Goal: Information Seeking & Learning: Understand process/instructions

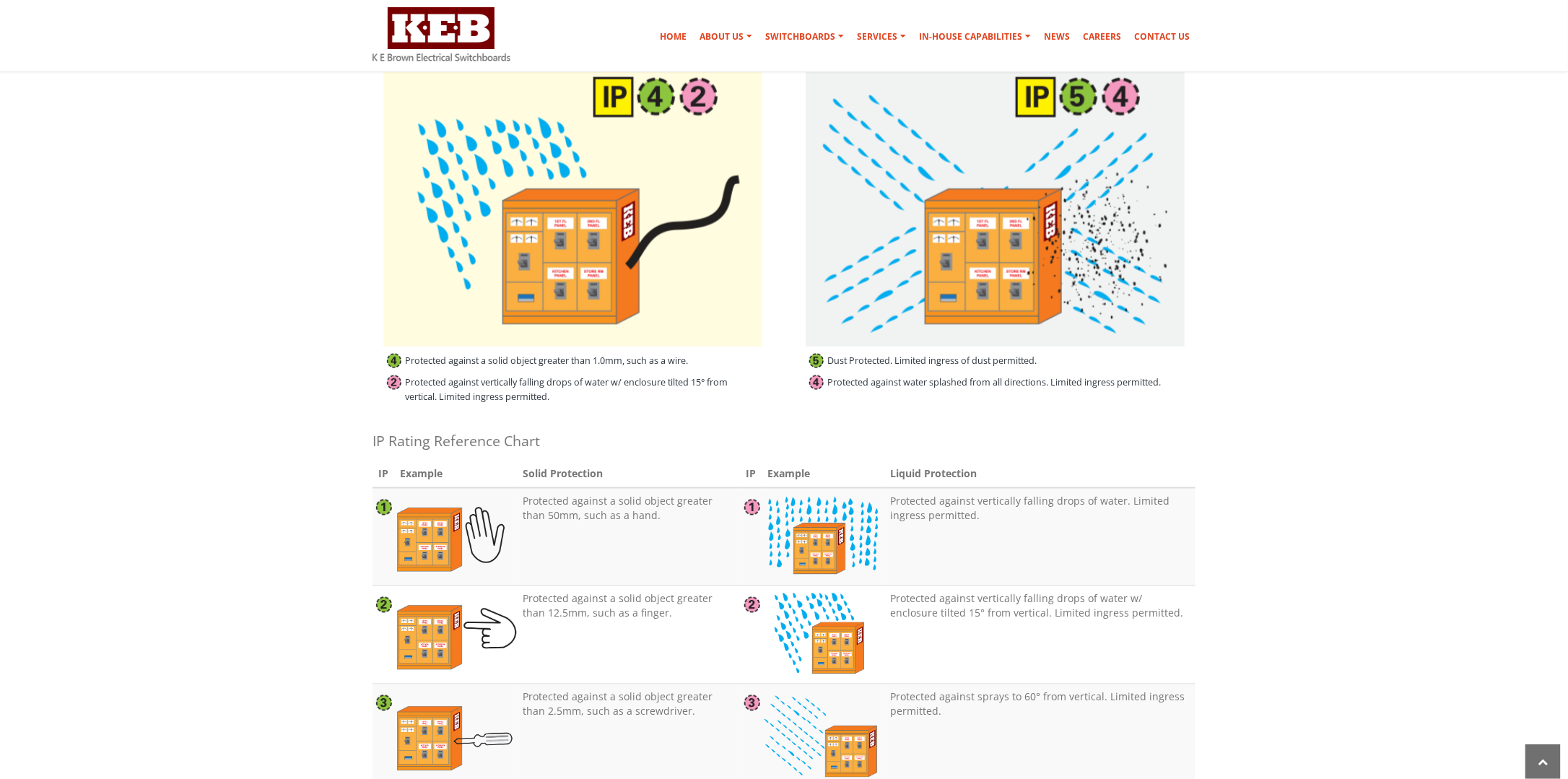
scroll to position [962, 0]
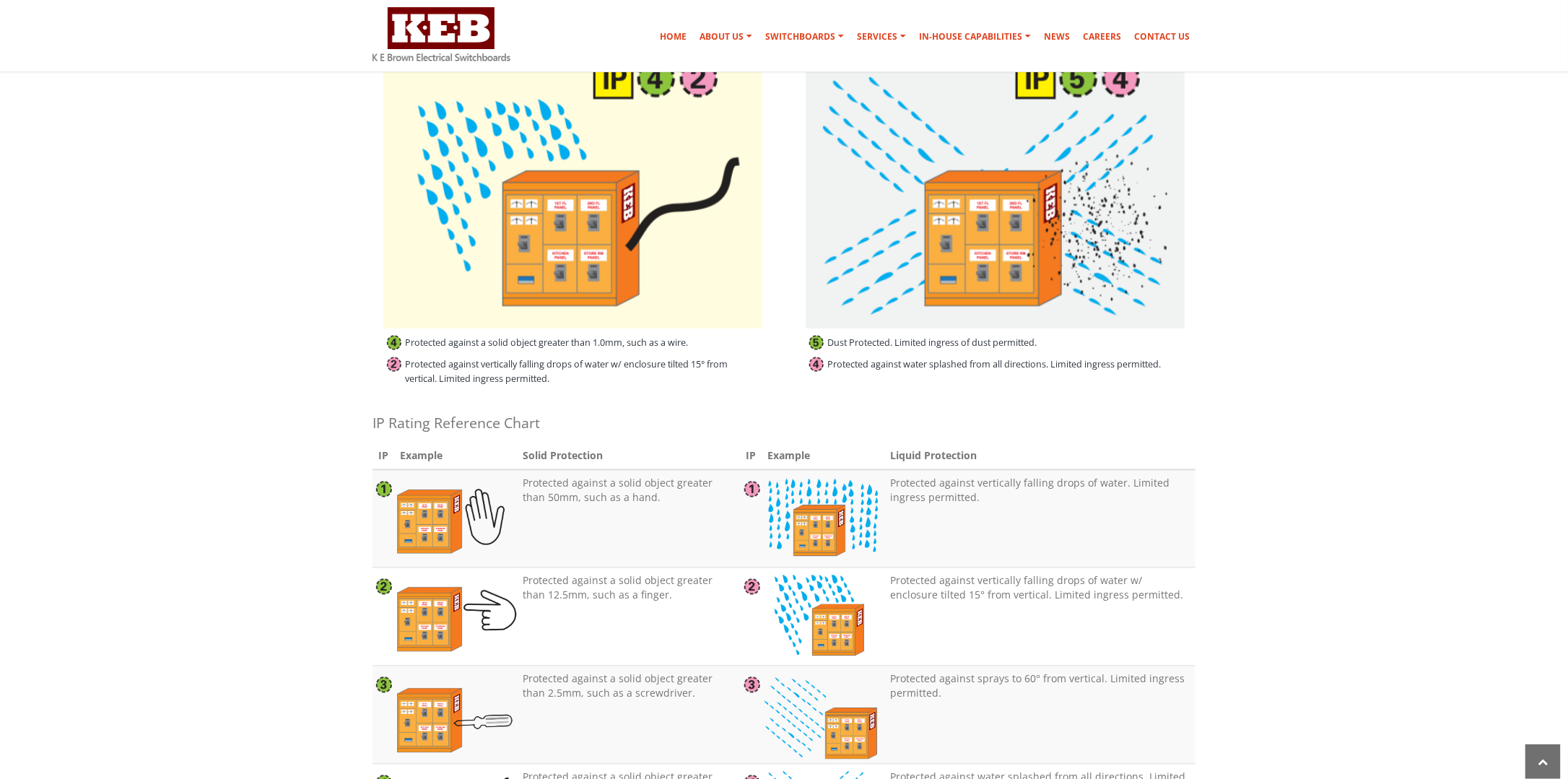
click at [1301, 351] on section "The principal reason for separating an assembly is to facilitate access to a pa…" at bounding box center [784, 380] width 1568 height 2014
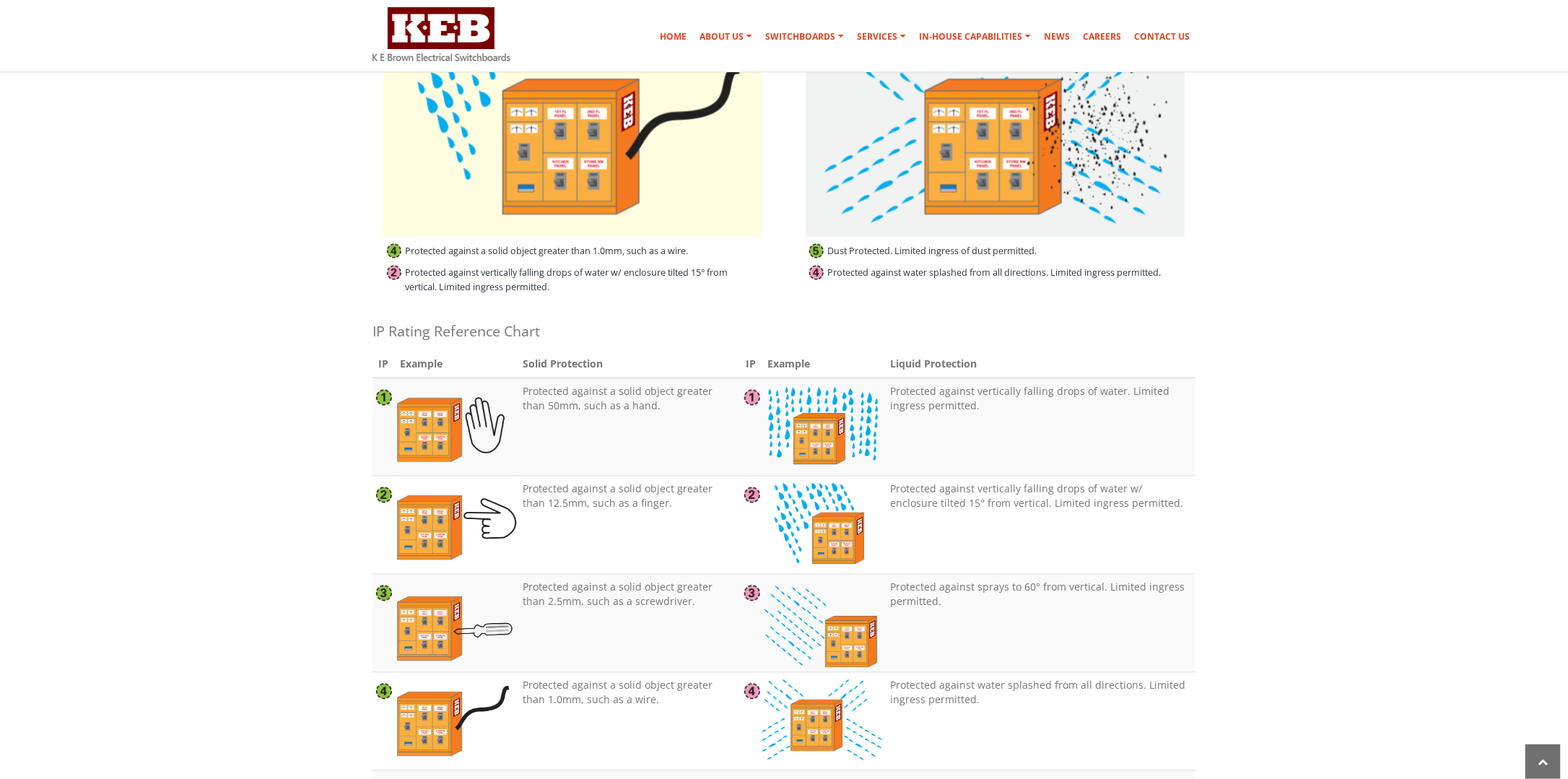
scroll to position [1155, 0]
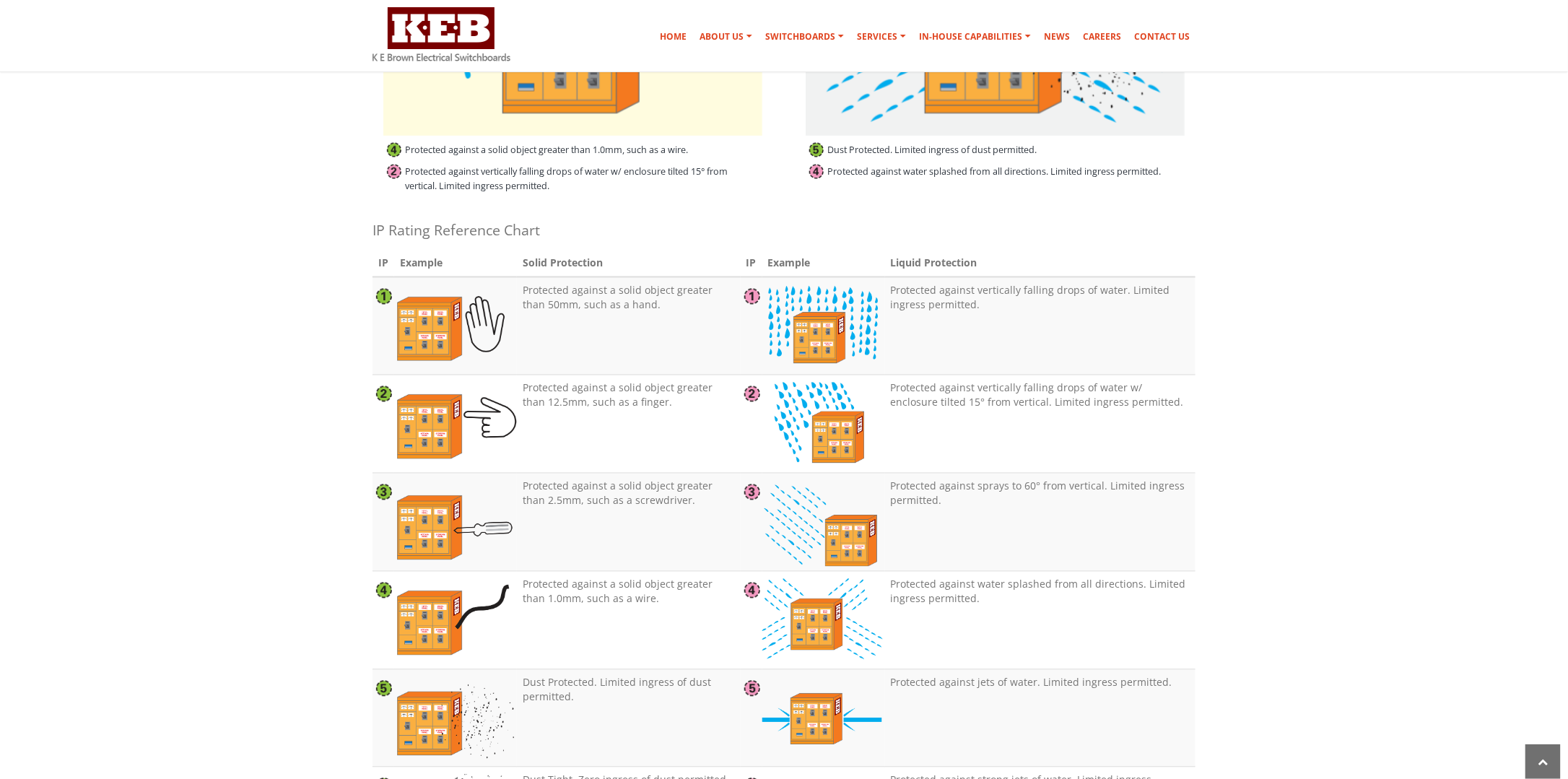
click at [1282, 325] on section "The principal reason for separating an assembly is to facilitate access to a pa…" at bounding box center [784, 187] width 1568 height 2014
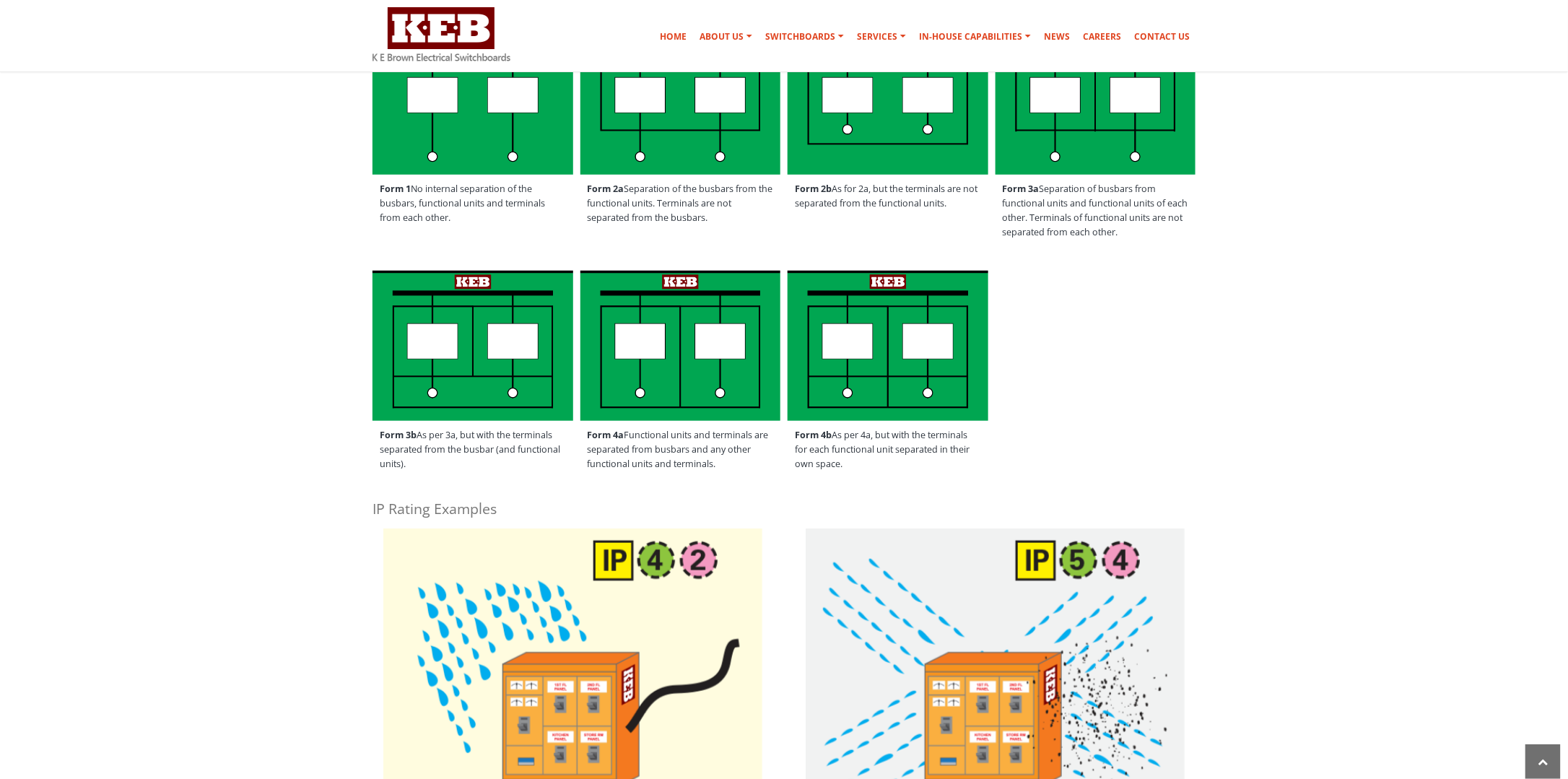
scroll to position [289, 0]
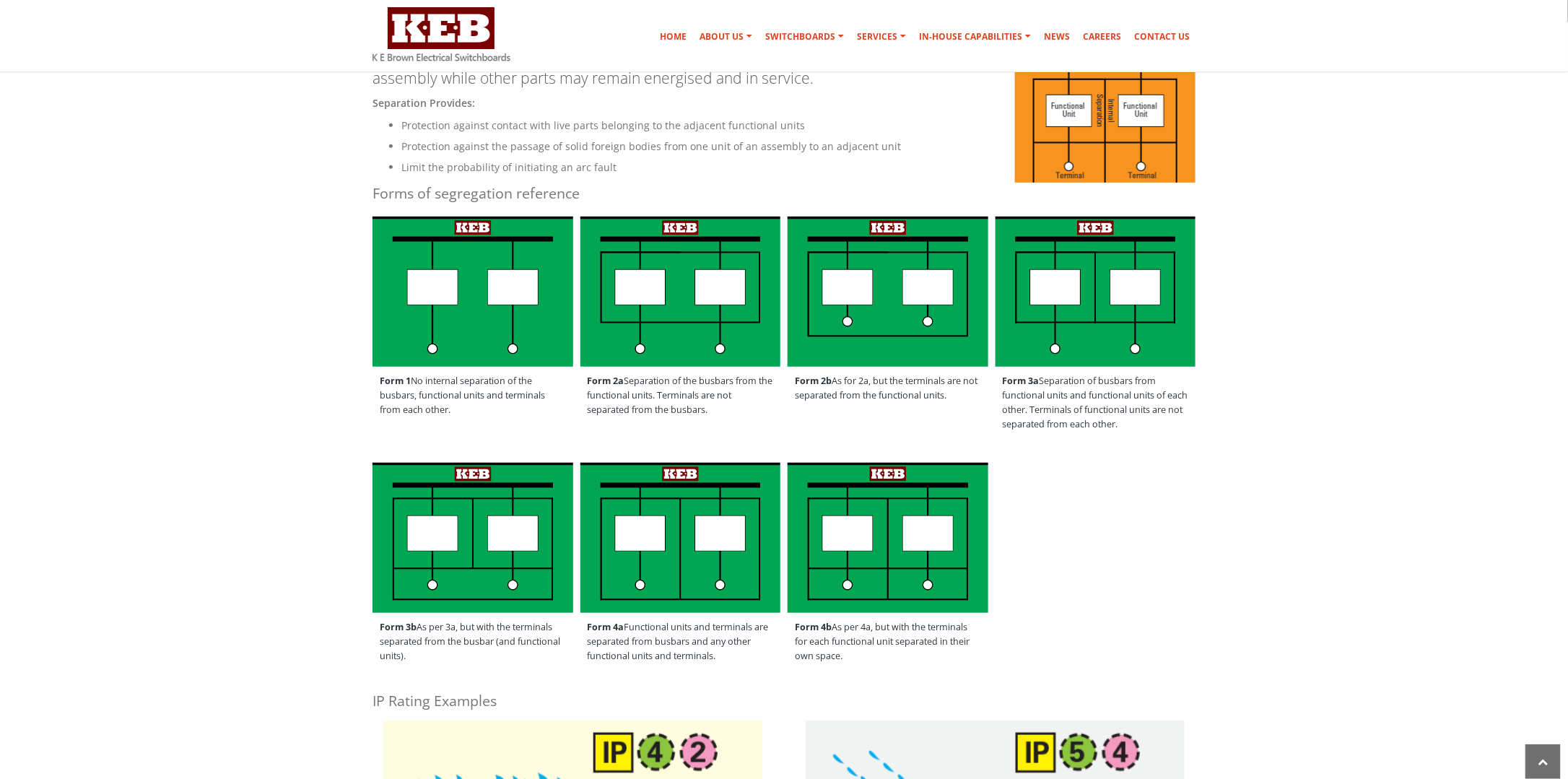
click at [652, 388] on span "Form 2a Separation of the busbars from the functional units. Terminals are not …" at bounding box center [681, 395] width 201 height 58
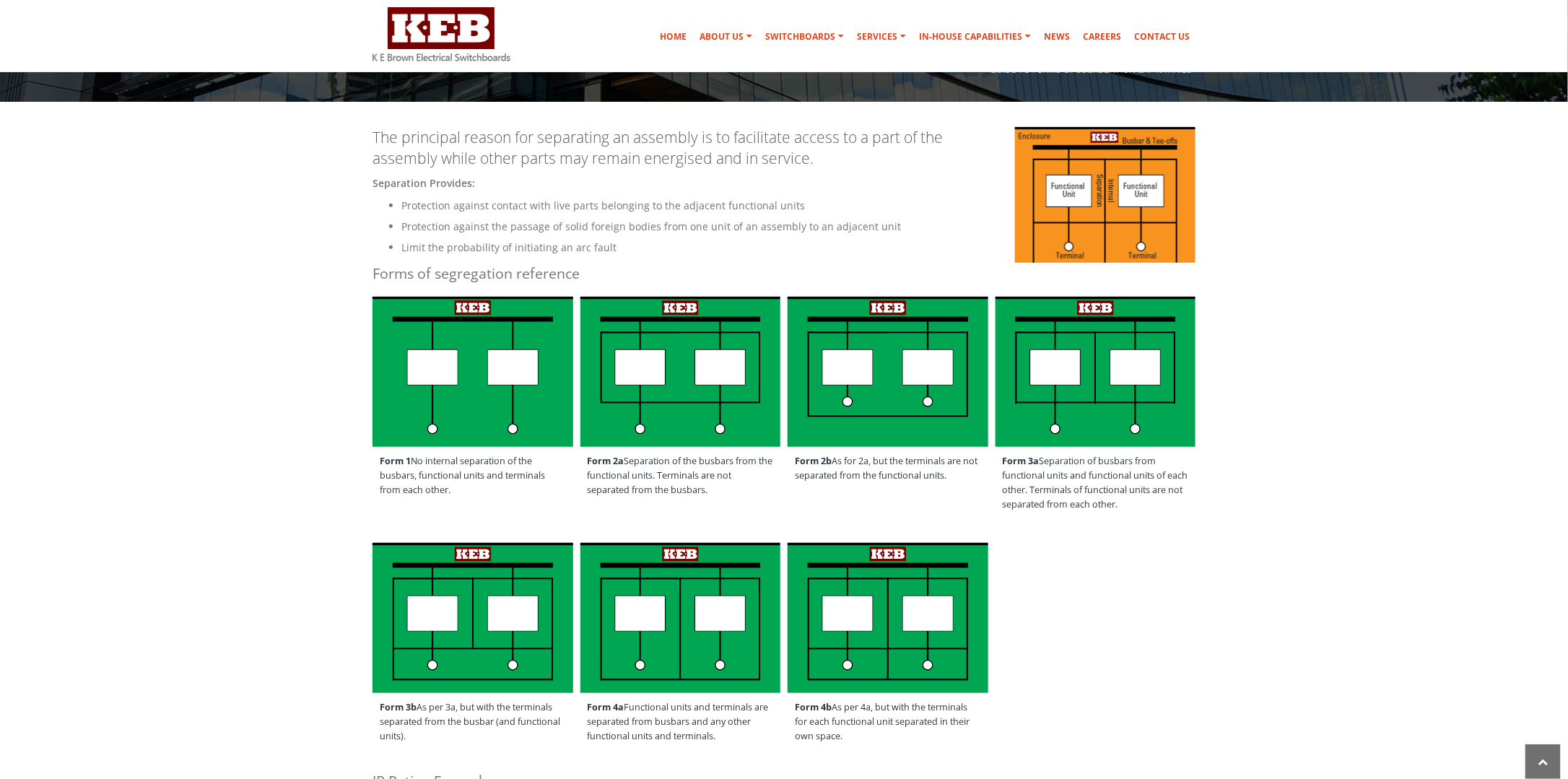
scroll to position [192, 0]
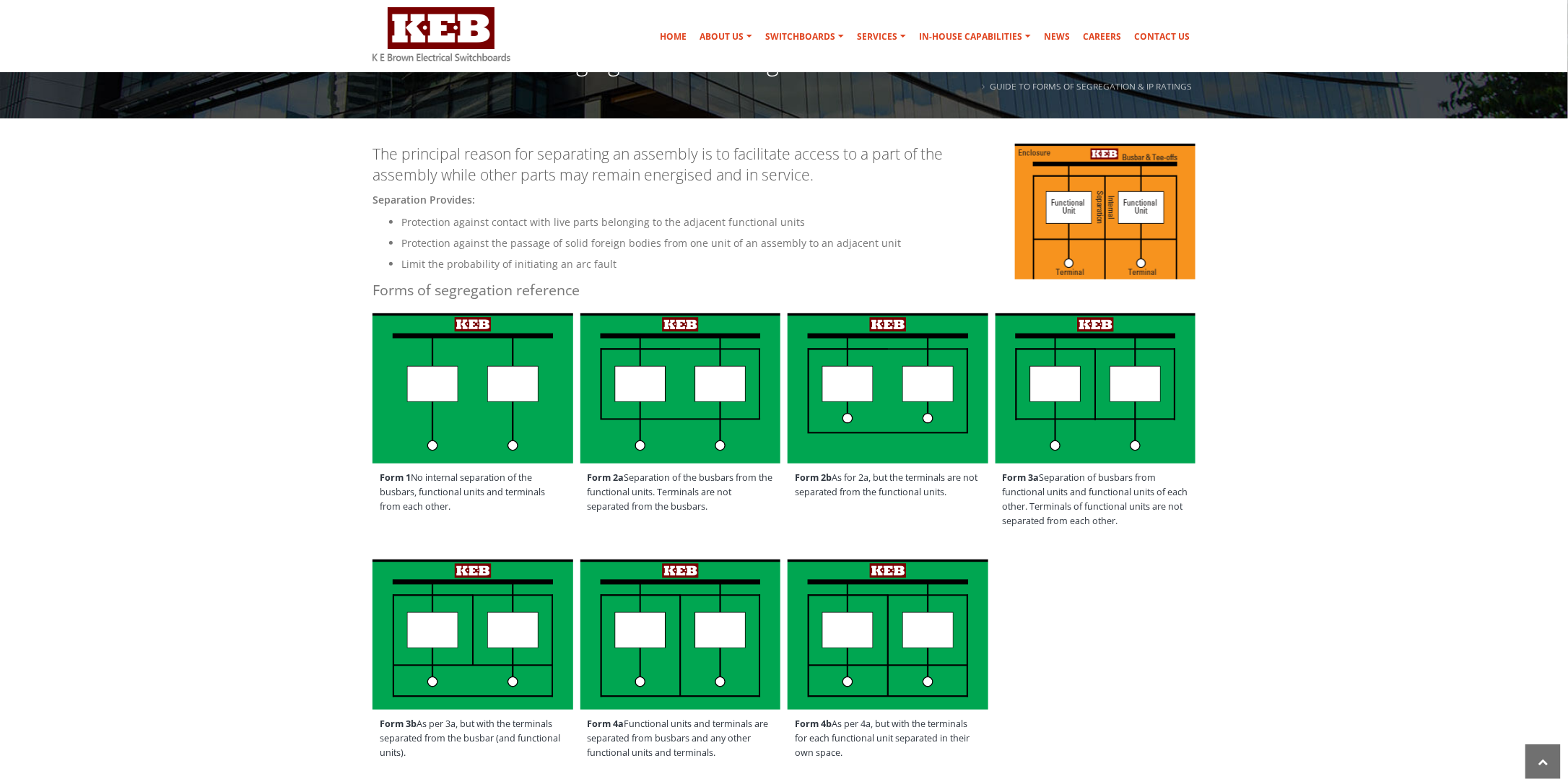
drag, startPoint x: 2, startPoint y: 1, endPoint x: 1379, endPoint y: 433, distance: 1443.2
click at [904, 489] on span "Form 2b As for 2a, but the terminals are not separated from the functional unit…" at bounding box center [888, 485] width 201 height 43
